Goal: Task Accomplishment & Management: Complete application form

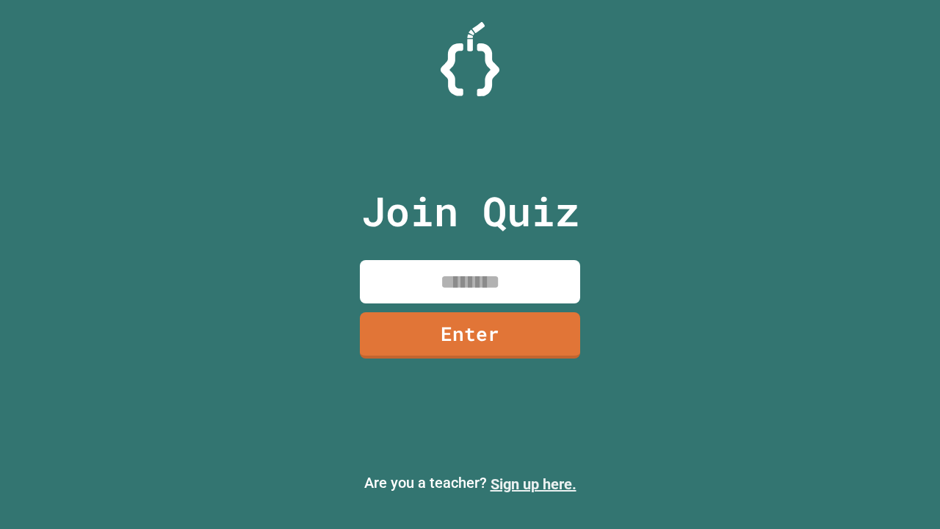
click at [533, 484] on link "Sign up here." at bounding box center [534, 484] width 86 height 18
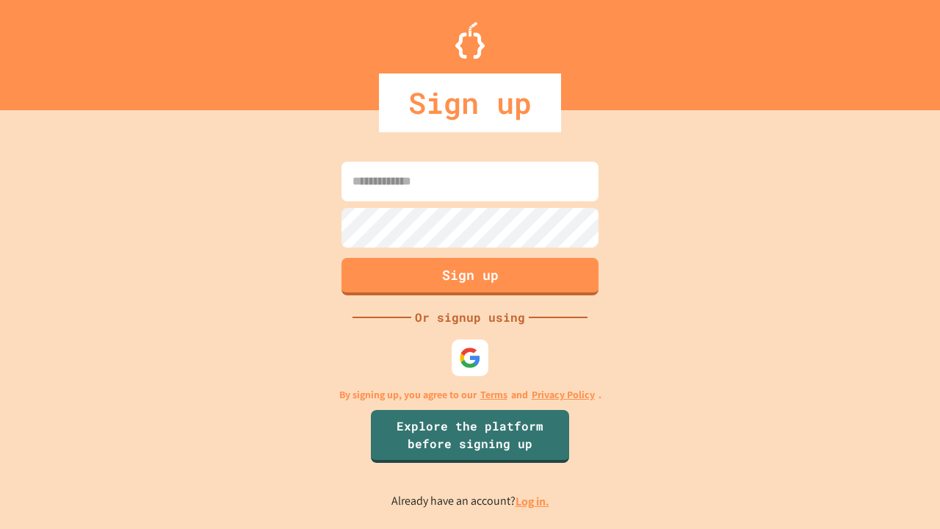
click at [533, 501] on link "Log in." at bounding box center [533, 500] width 34 height 15
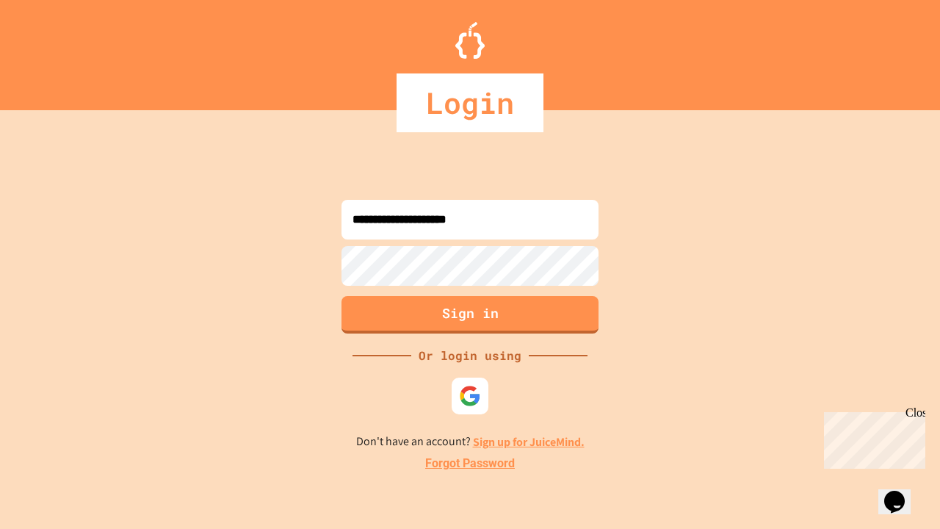
type input "**********"
